Goal: Book appointment/travel/reservation

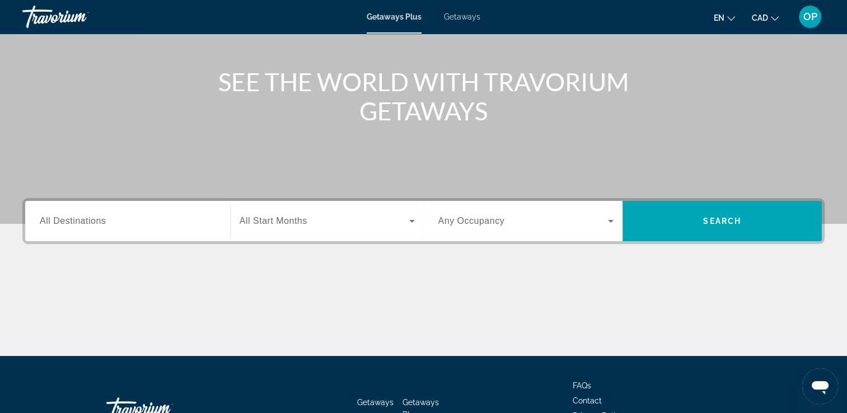
click at [101, 220] on span "All Destinations" at bounding box center [73, 221] width 66 height 10
click at [101, 220] on input "Destination All Destinations" at bounding box center [128, 221] width 176 height 13
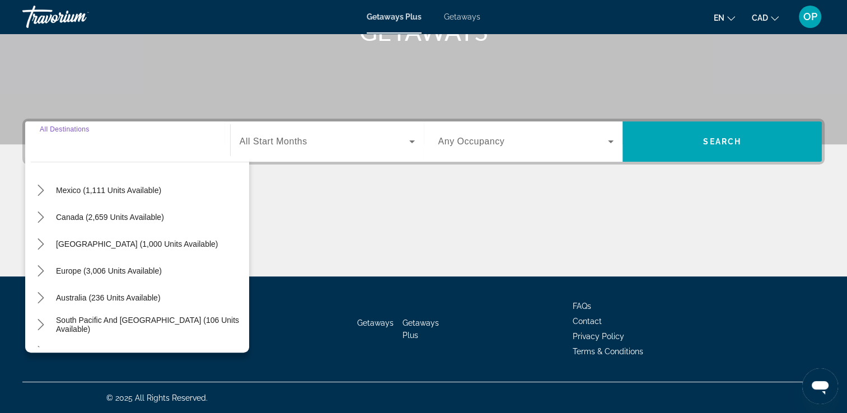
scroll to position [112, 0]
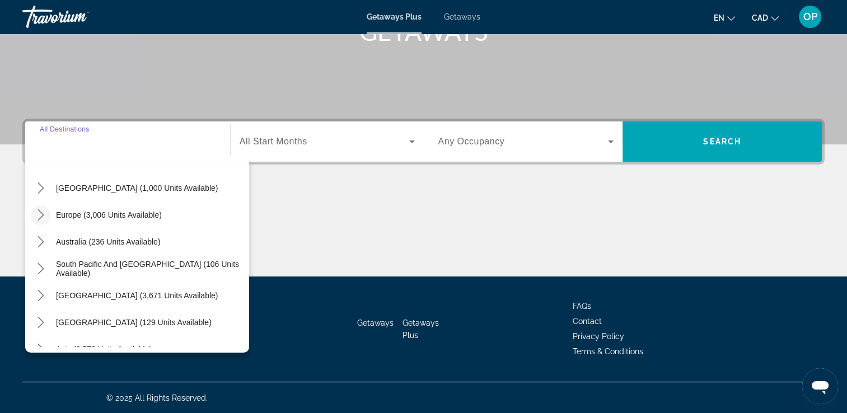
click at [43, 216] on icon "Toggle Europe (3,006 units available) submenu" at bounding box center [40, 214] width 11 height 11
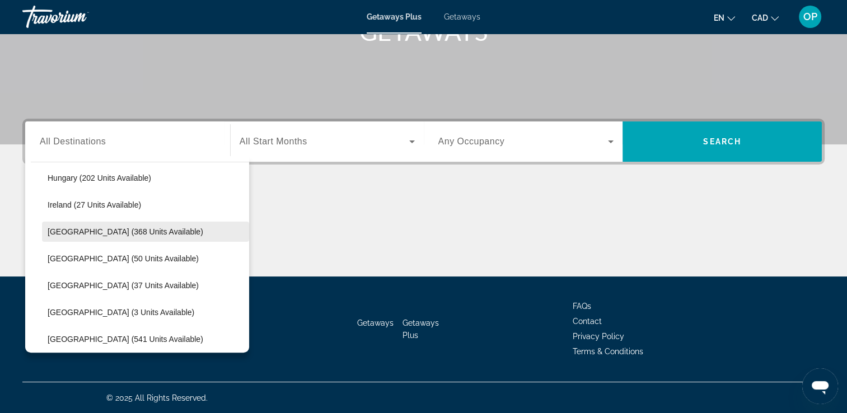
scroll to position [420, 0]
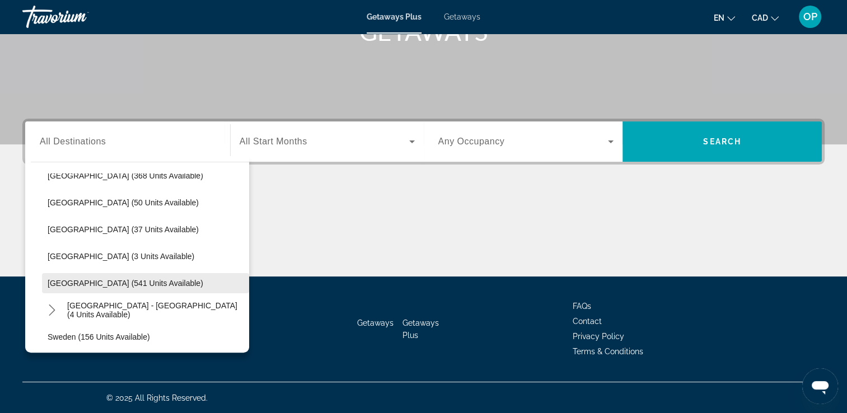
click at [99, 281] on span "[GEOGRAPHIC_DATA] (541 units available)" at bounding box center [126, 283] width 156 height 9
type input "**********"
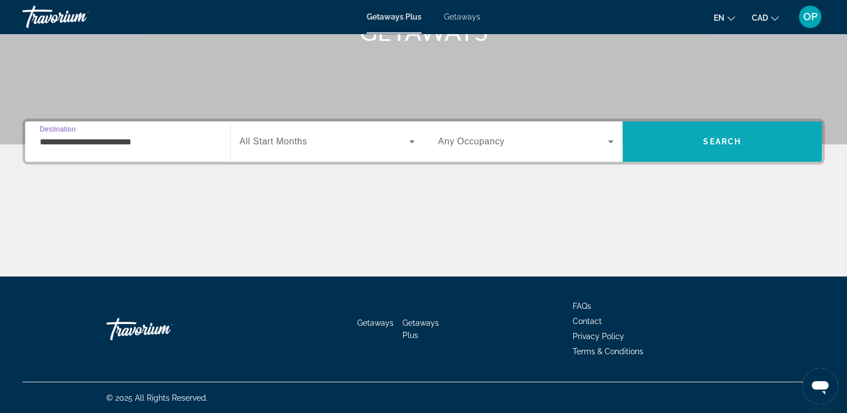
click at [734, 153] on span "Search" at bounding box center [721, 141] width 199 height 27
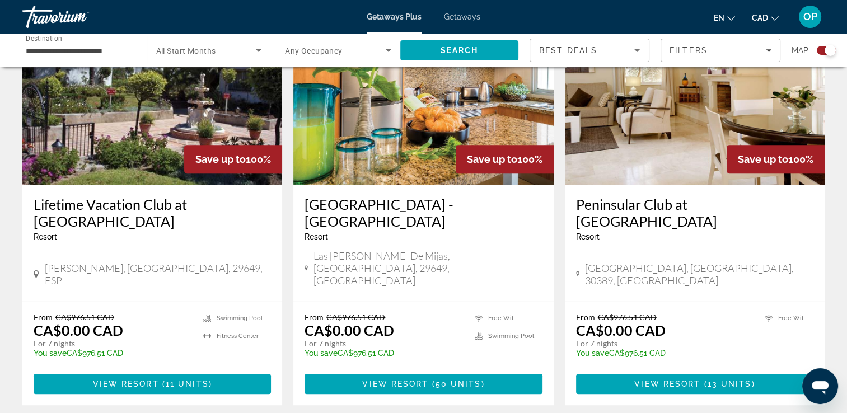
scroll to position [504, 0]
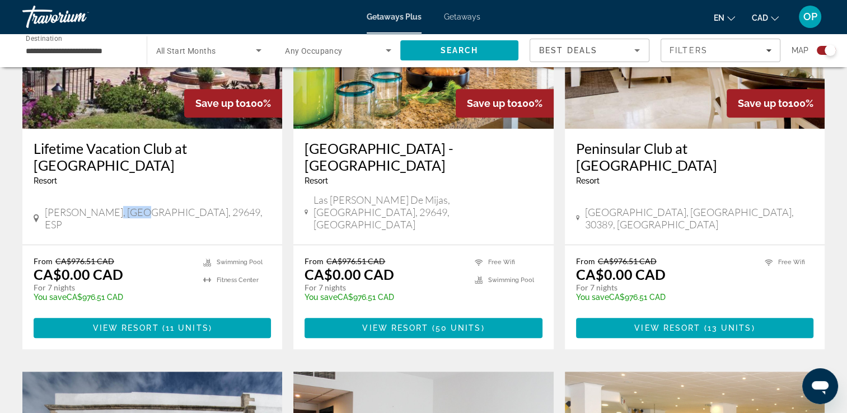
drag, startPoint x: 101, startPoint y: 182, endPoint x: 130, endPoint y: 181, distance: 29.1
click at [130, 206] on span "[PERSON_NAME], [GEOGRAPHIC_DATA], 29649, ESP" at bounding box center [158, 218] width 227 height 25
drag, startPoint x: 130, startPoint y: 181, endPoint x: 120, endPoint y: 244, distance: 63.6
click at [120, 256] on div "From CA$976.51 CAD CA$0.00 CAD For 7 nights You save CA$976.51 CAD temp" at bounding box center [113, 282] width 158 height 53
drag, startPoint x: 402, startPoint y: 185, endPoint x: 453, endPoint y: 182, distance: 51.6
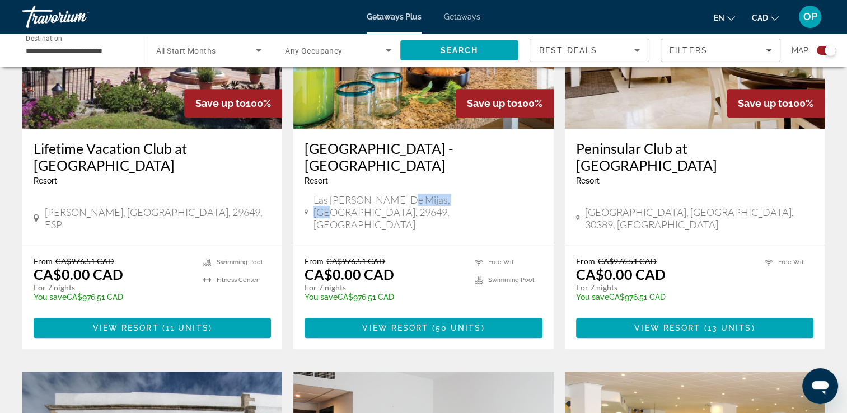
click at [453, 194] on span "Las [PERSON_NAME] de Mijas, [GEOGRAPHIC_DATA], 29649, [GEOGRAPHIC_DATA]" at bounding box center [427, 212] width 228 height 37
drag, startPoint x: 326, startPoint y: 234, endPoint x: 412, endPoint y: 245, distance: 86.4
click at [412, 256] on div "From CA$976.51 CAD CA$0.00 CAD For 7 nights You save CA$976.51 CAD temp" at bounding box center [383, 282] width 158 height 53
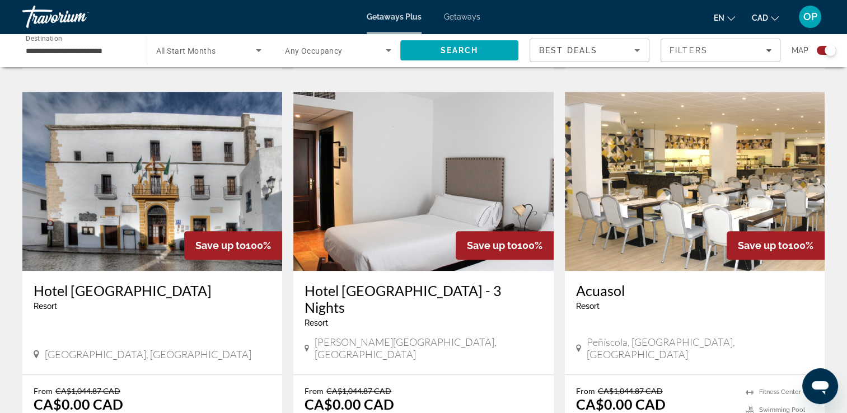
scroll to position [840, 0]
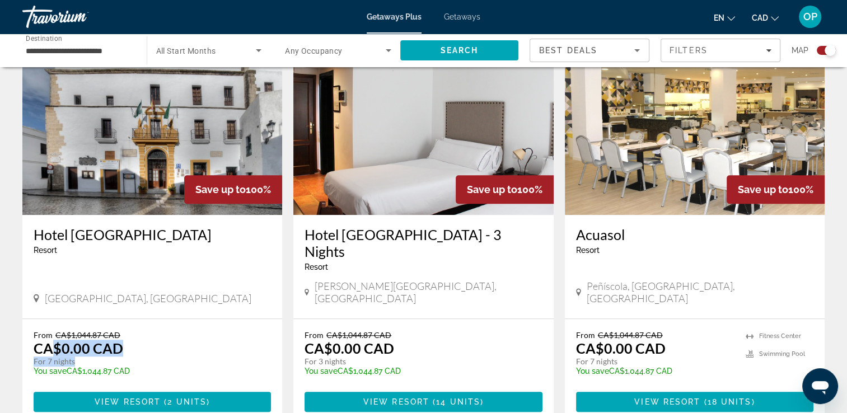
drag, startPoint x: 57, startPoint y: 279, endPoint x: 141, endPoint y: 294, distance: 86.0
click at [141, 330] on div "From CA$1,044.87 CAD CA$0.00 CAD For 7 nights You save CA$1,044.87 CAD temp" at bounding box center [147, 356] width 226 height 53
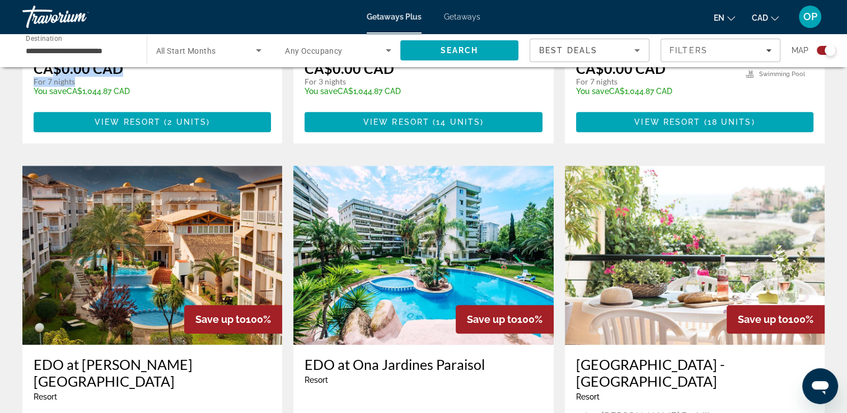
scroll to position [1175, 0]
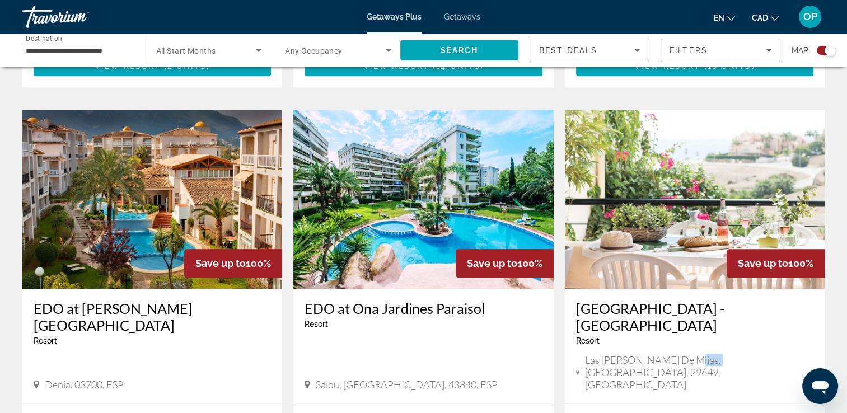
drag, startPoint x: 685, startPoint y: 271, endPoint x: 712, endPoint y: 269, distance: 27.6
click at [712, 354] on span "Las [PERSON_NAME] de Mijas, [GEOGRAPHIC_DATA], 29649, [GEOGRAPHIC_DATA]" at bounding box center [699, 372] width 228 height 37
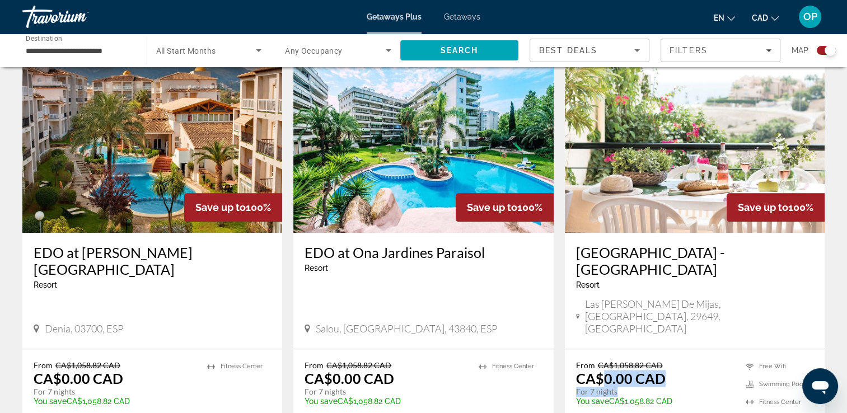
drag, startPoint x: 605, startPoint y: 261, endPoint x: 670, endPoint y: 275, distance: 67.1
click at [670, 360] on div "From CA$1,058.82 CAD CA$0.00 CAD For 7 nights You save CA$1,058.82 CAD temp" at bounding box center [655, 386] width 158 height 53
click at [556, 202] on app-exchanges-search-item "Save up to 100% EDO at [PERSON_NAME][GEOGRAPHIC_DATA] - This is an adults only …" at bounding box center [423, 254] width 271 height 400
drag, startPoint x: 62, startPoint y: 270, endPoint x: 125, endPoint y: 265, distance: 63.5
click at [125, 360] on div "From CA$1,058.82 CAD CA$0.00 CAD For 7 nights You save CA$1,058.82 CAD temp" at bounding box center [115, 386] width 162 height 53
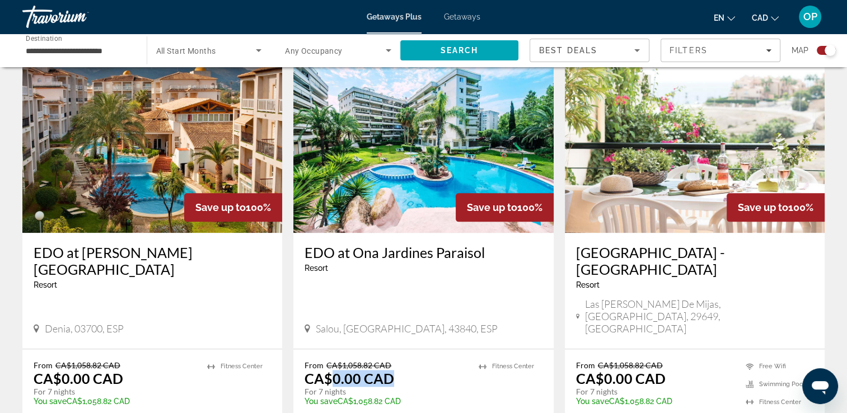
drag, startPoint x: 330, startPoint y: 261, endPoint x: 409, endPoint y: 262, distance: 78.9
click at [409, 360] on div "From CA$1,058.82 CAD CA$0.00 CAD For 7 nights You save CA$1,058.82 CAD temp" at bounding box center [385, 386] width 162 height 53
